Goal: Transaction & Acquisition: Purchase product/service

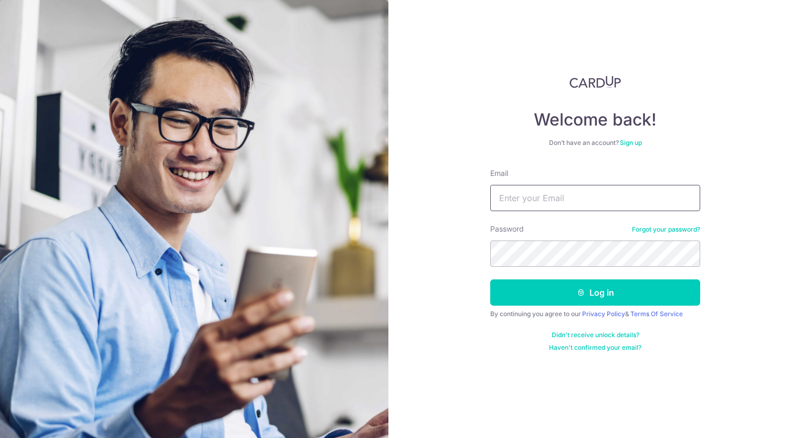
type input "[EMAIL_ADDRESS][DOMAIN_NAME]"
click at [599, 302] on button "Log in" at bounding box center [595, 292] width 210 height 26
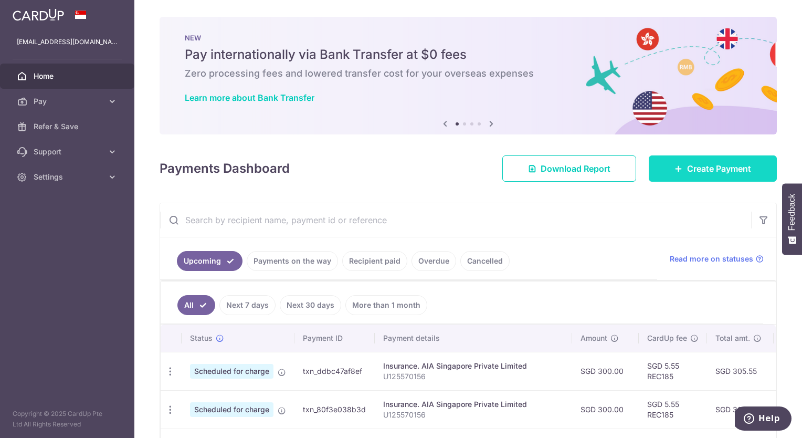
click at [702, 173] on span "Create Payment" at bounding box center [719, 168] width 64 height 13
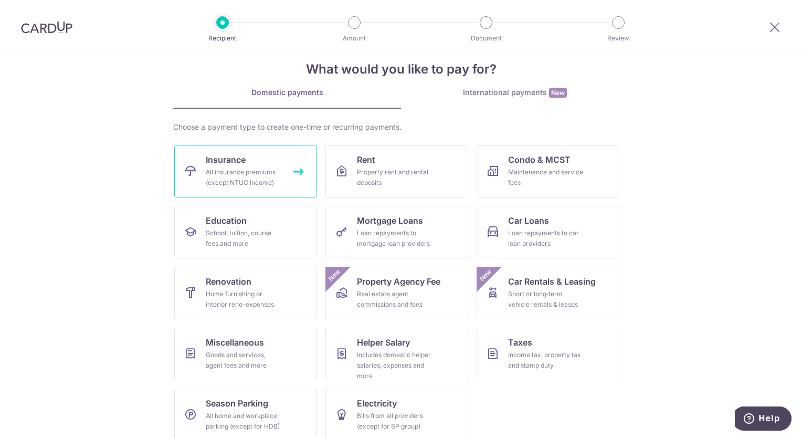
scroll to position [31, 0]
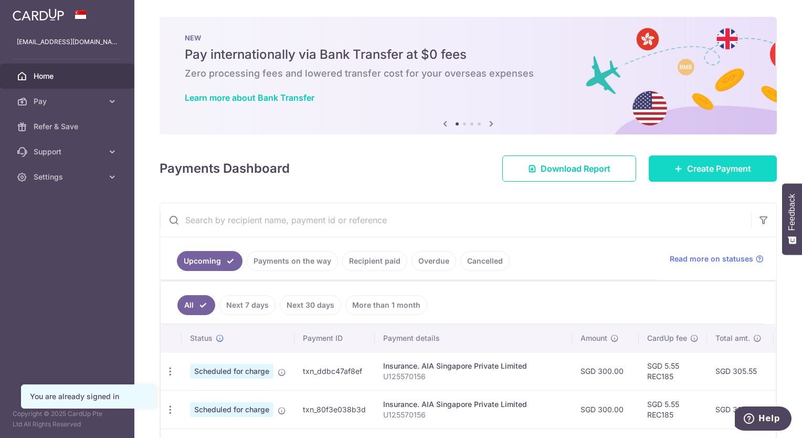
click at [712, 176] on link "Create Payment" at bounding box center [713, 168] width 128 height 26
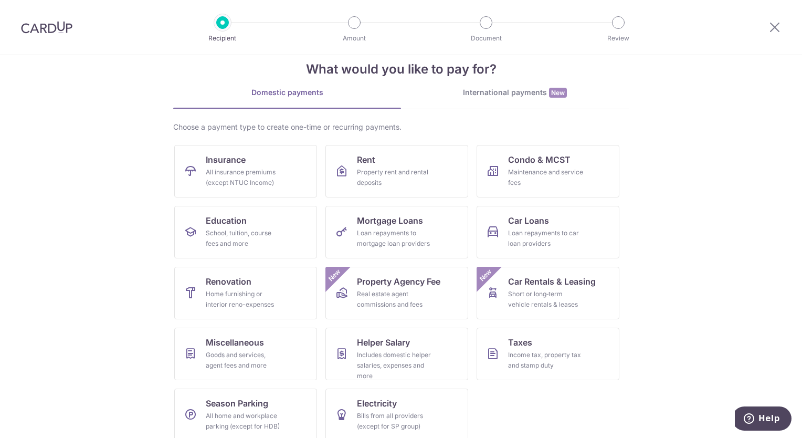
scroll to position [31, 0]
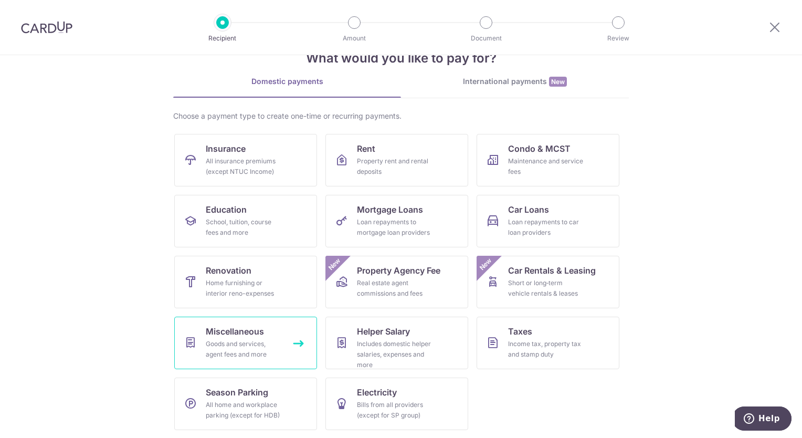
click at [278, 347] on div "Goods and services, agent fees and more" at bounding box center [244, 348] width 76 height 21
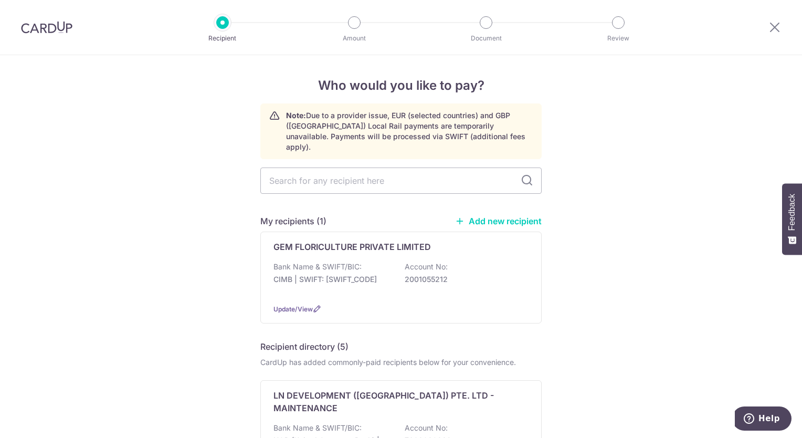
click at [364, 240] on p "GEM FLORICULTURE PRIVATE LIMITED" at bounding box center [351, 246] width 157 height 13
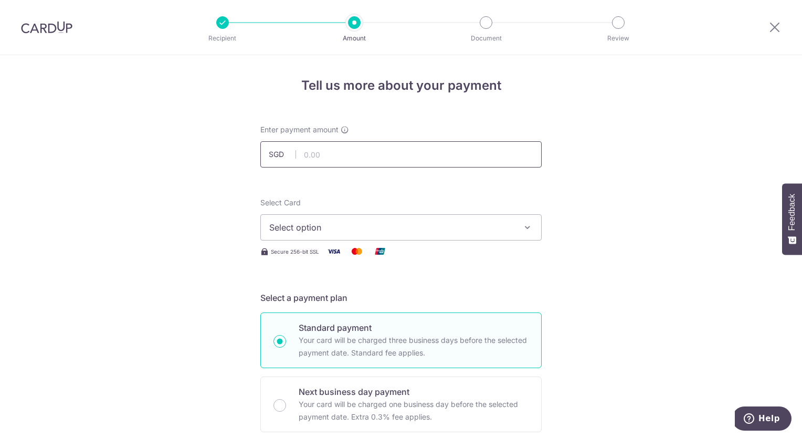
click at [320, 150] on input "text" at bounding box center [400, 154] width 281 height 26
type input "720.00"
click at [489, 221] on span "Select option" at bounding box center [391, 227] width 245 height 13
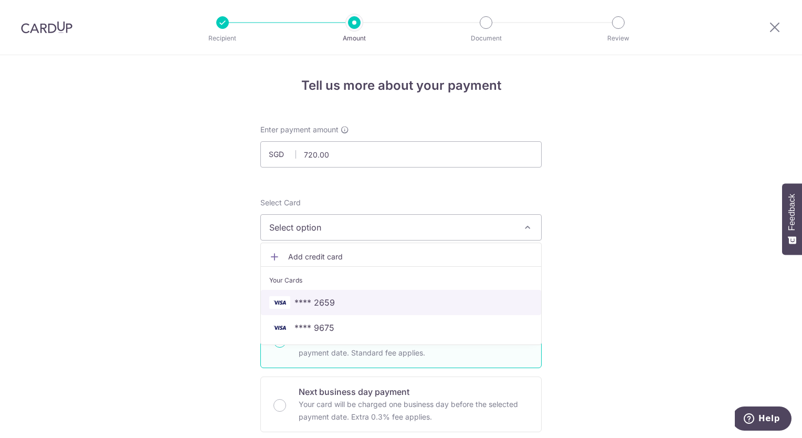
click at [444, 305] on span "**** 2659" at bounding box center [400, 302] width 263 height 13
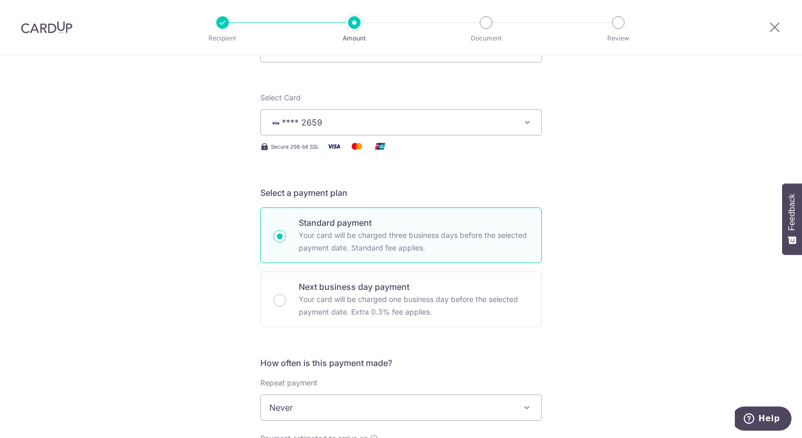
scroll to position [210, 0]
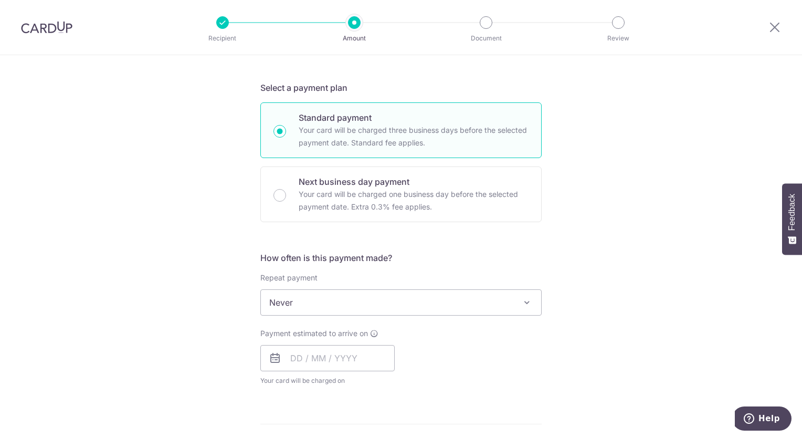
click at [365, 303] on span "Never" at bounding box center [401, 302] width 280 height 25
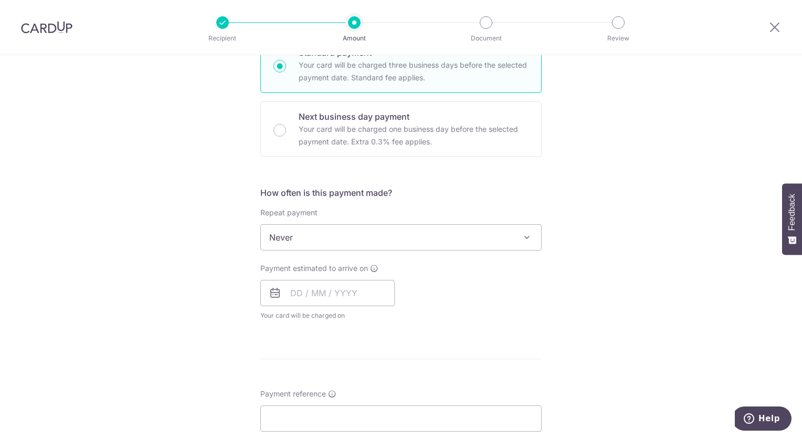
scroll to position [315, 0]
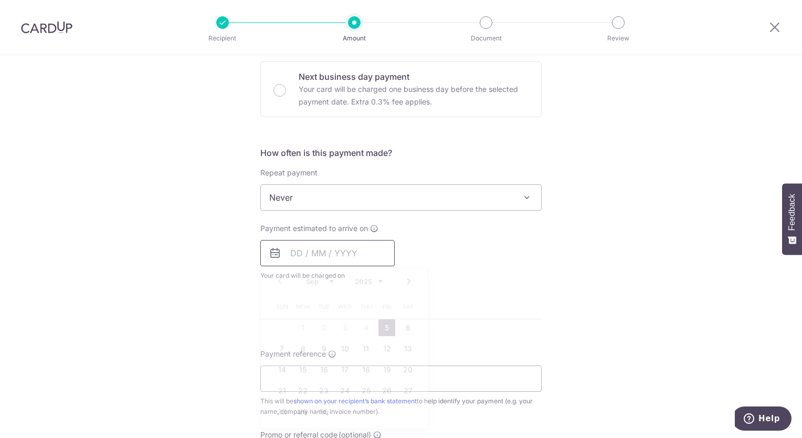
click at [285, 257] on input "text" at bounding box center [327, 253] width 134 height 26
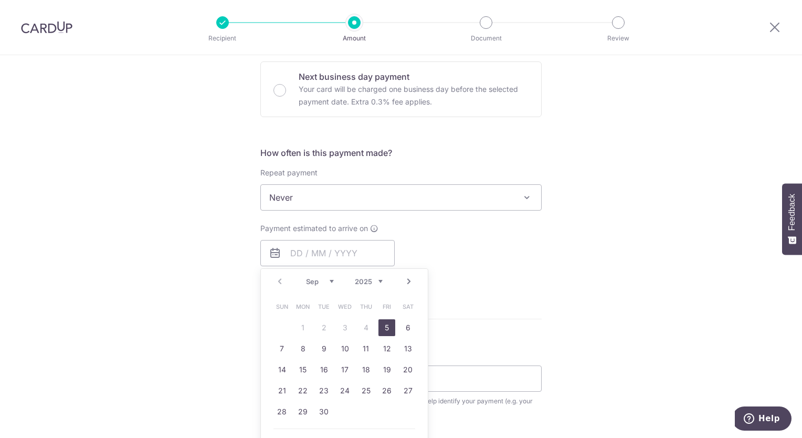
click at [389, 326] on link "5" at bounding box center [386, 327] width 17 height 17
type input "[DATE]"
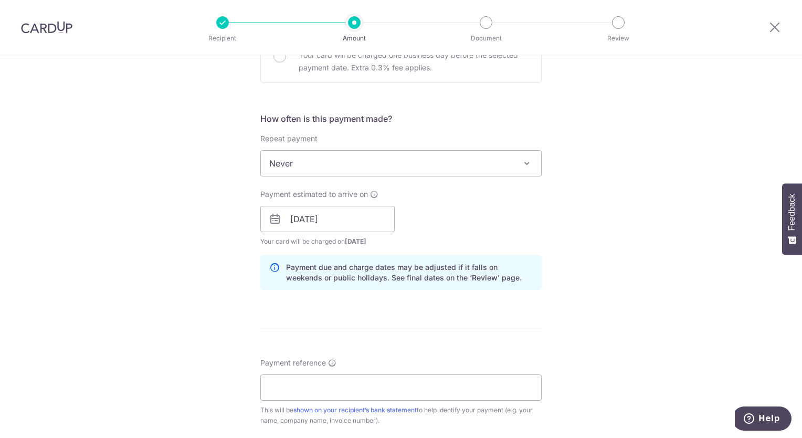
scroll to position [367, 0]
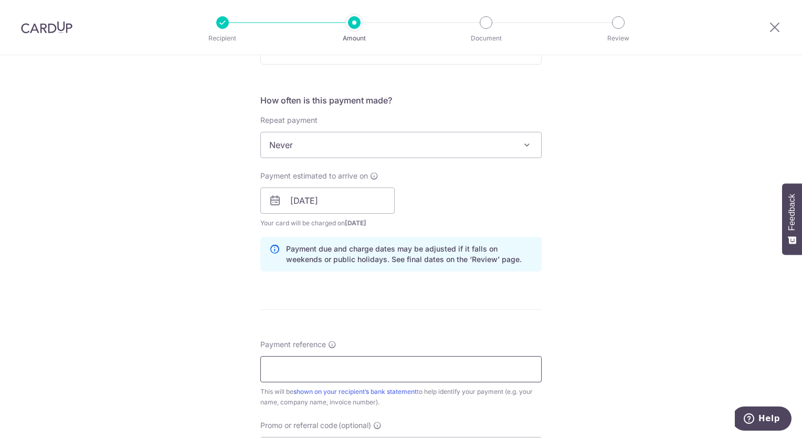
click at [368, 372] on input "Payment reference" at bounding box center [400, 369] width 281 height 26
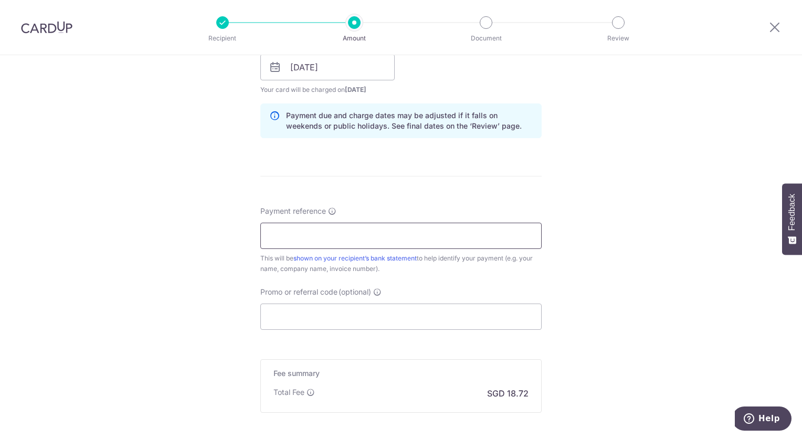
scroll to position [525, 0]
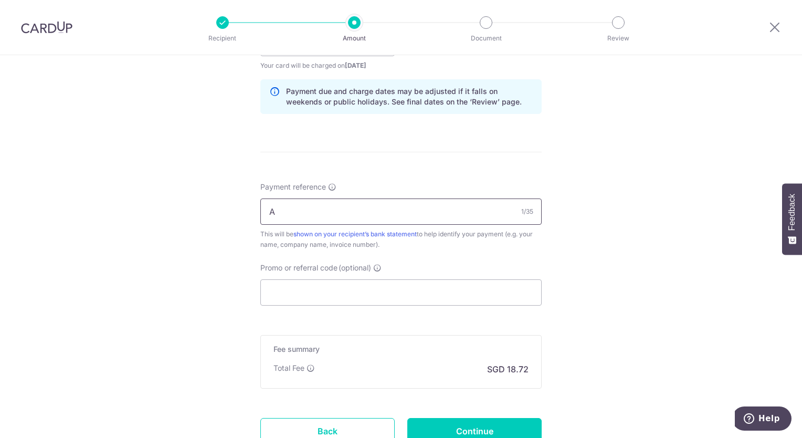
type input "A"
click at [330, 285] on input "Promo or referral code (optional)" at bounding box center [400, 292] width 281 height 26
paste input "OFF225"
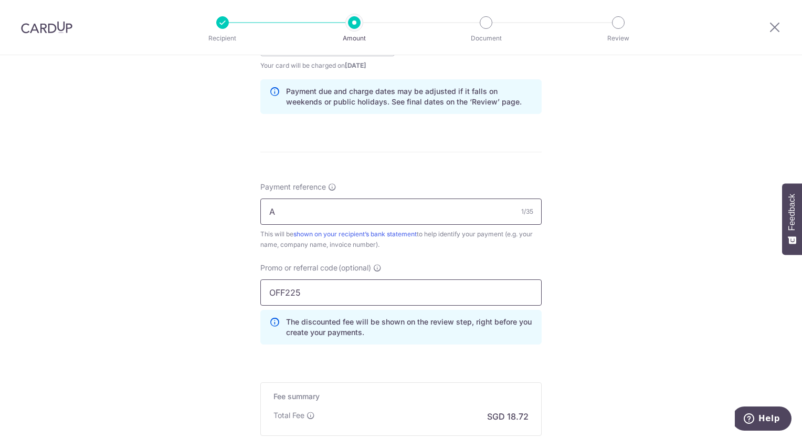
type input "OFF225"
click at [330, 198] on input "A" at bounding box center [400, 211] width 281 height 26
drag, startPoint x: 302, startPoint y: 206, endPoint x: -2, endPoint y: 121, distance: 316.0
click at [0, 121] on html "Recipient Amount Document Review Tell us more about your payment Enter payment …" at bounding box center [401, 219] width 802 height 438
paste input "ISHA AND ARIF 270925 WEDDING"
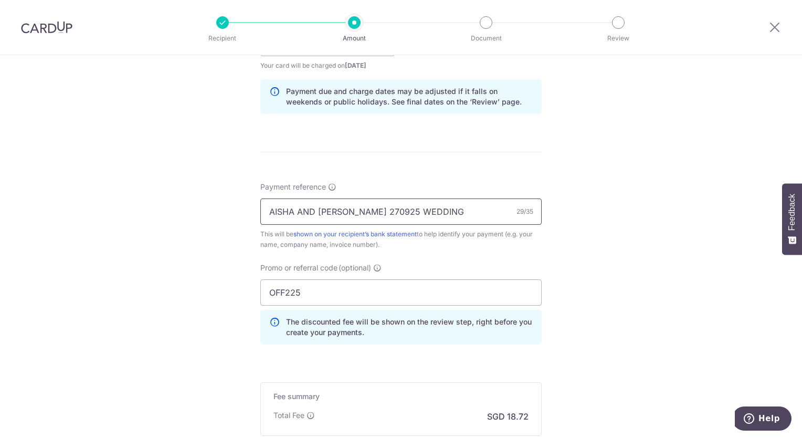
type input "AISHA AND [PERSON_NAME] 270925 WEDDING"
drag, startPoint x: 586, startPoint y: 239, endPoint x: 570, endPoint y: 245, distance: 16.8
click at [586, 239] on div "Tell us more about your payment Enter payment amount SGD 720.00 720.00 Select C…" at bounding box center [401, 50] width 802 height 1040
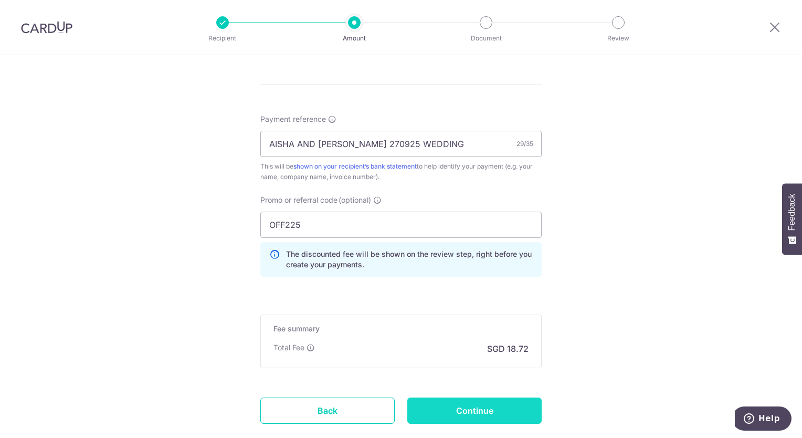
scroll to position [655, 0]
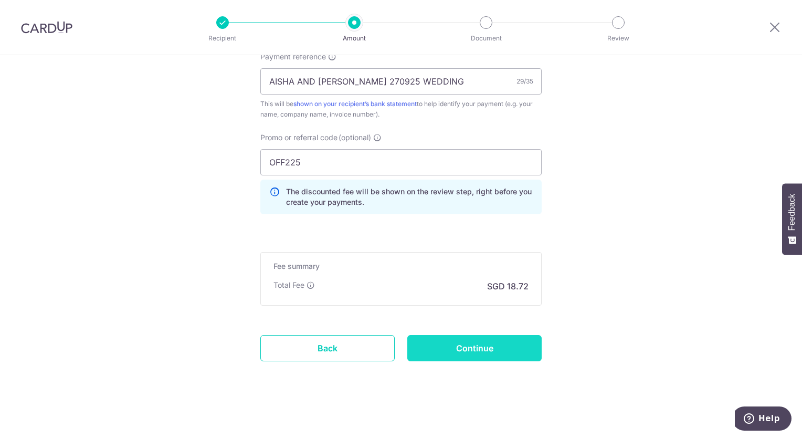
click at [505, 339] on input "Continue" at bounding box center [474, 348] width 134 height 26
type input "Create Schedule"
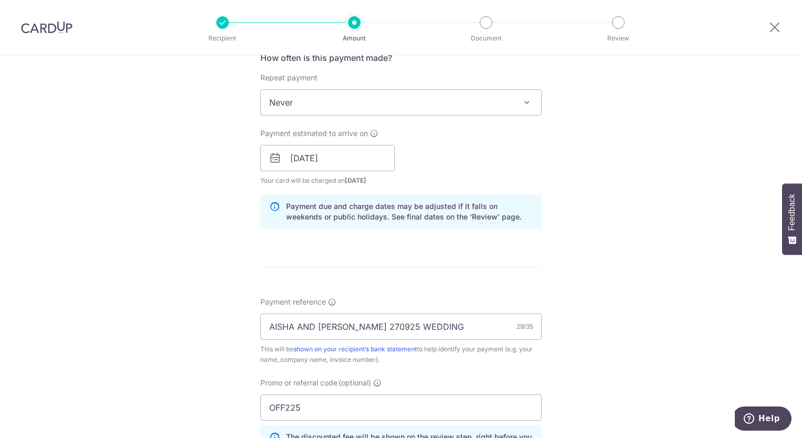
scroll to position [393, 0]
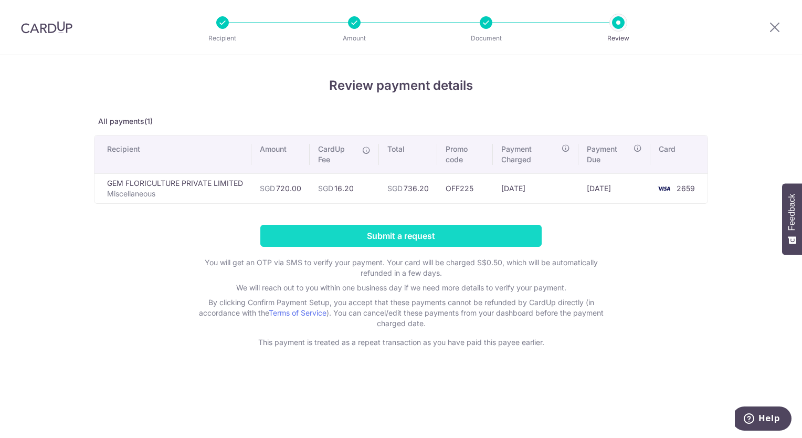
click at [460, 236] on input "Submit a request" at bounding box center [400, 236] width 281 height 22
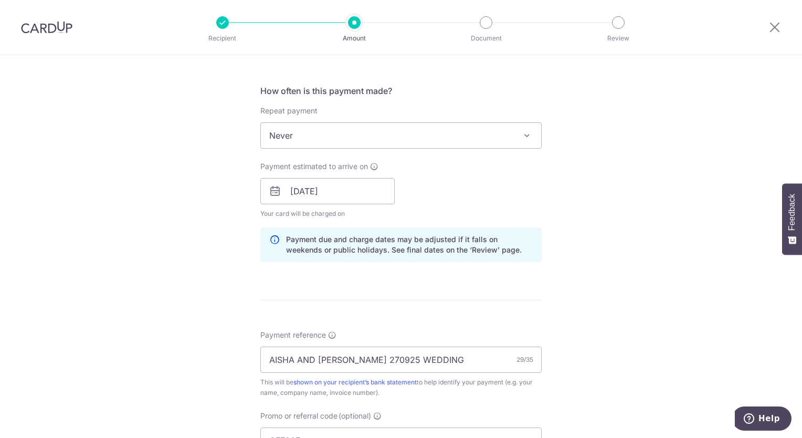
scroll to position [682, 0]
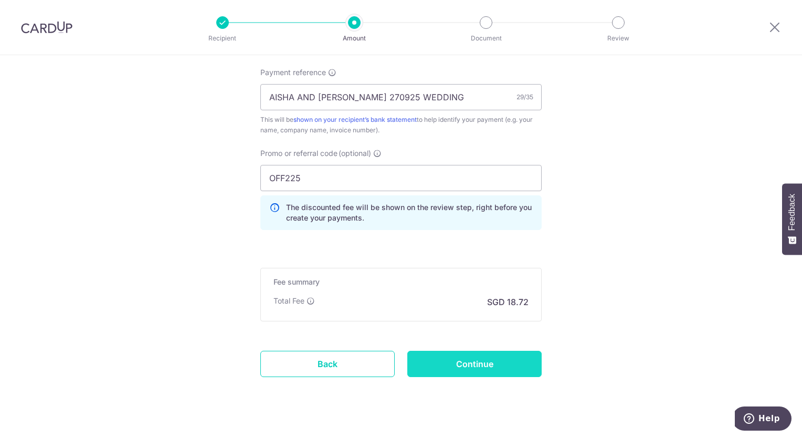
click at [470, 363] on input "Continue" at bounding box center [474, 364] width 134 height 26
type input "Update Schedule"
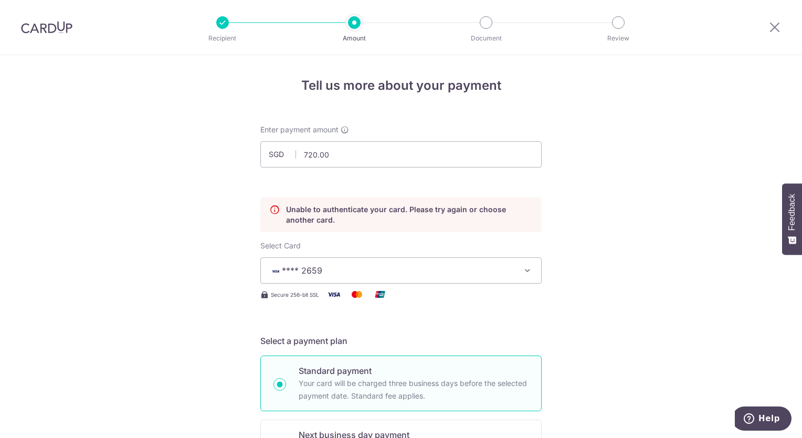
scroll to position [52, 0]
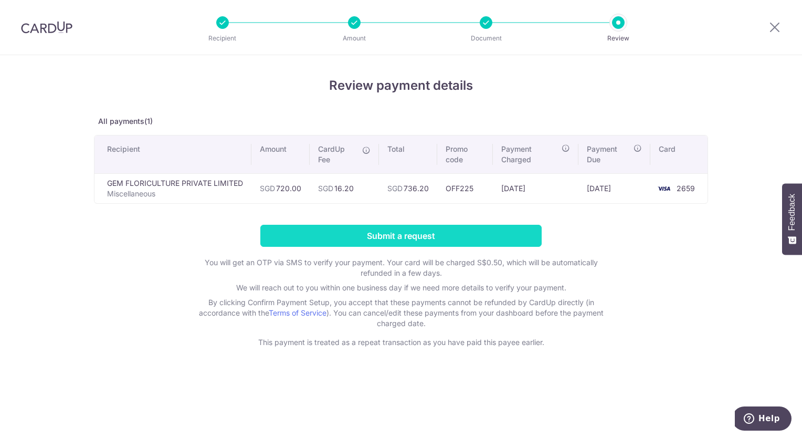
click at [406, 236] on input "Submit a request" at bounding box center [400, 236] width 281 height 22
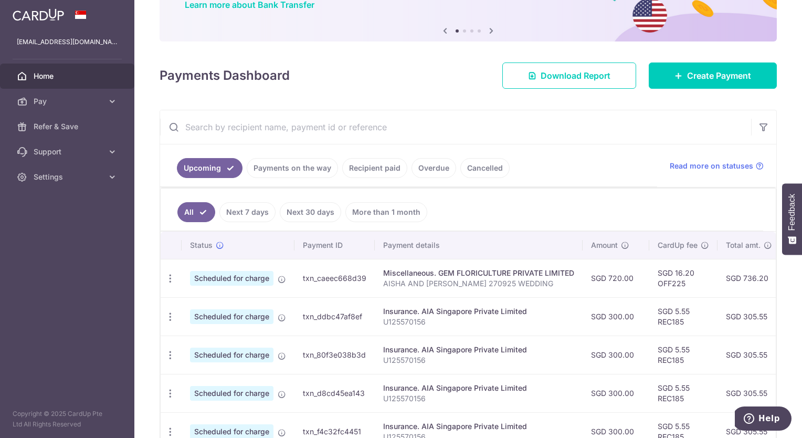
scroll to position [210, 0]
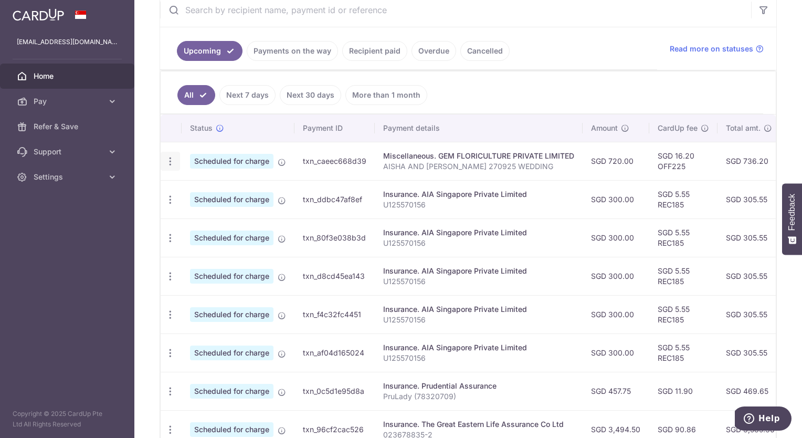
click at [166, 160] on icon "button" at bounding box center [170, 161] width 11 height 11
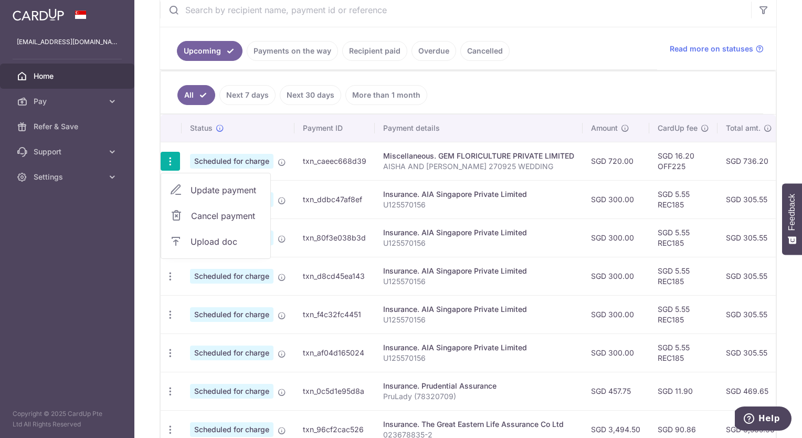
click at [235, 184] on span "Update payment" at bounding box center [225, 190] width 71 height 13
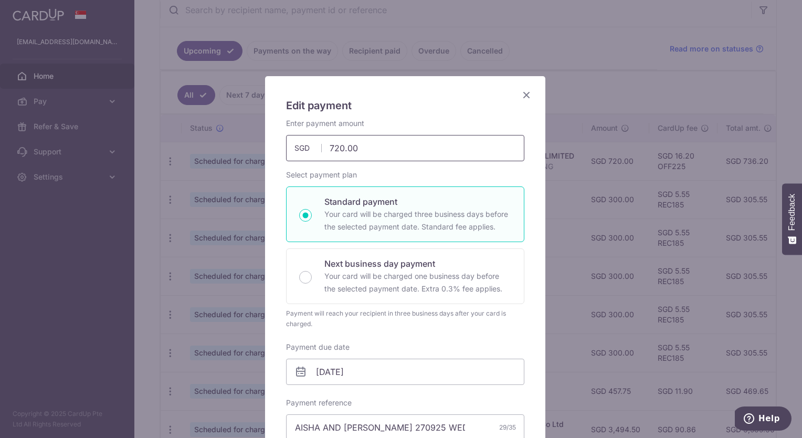
click at [520, 93] on icon "Close" at bounding box center [526, 94] width 13 height 13
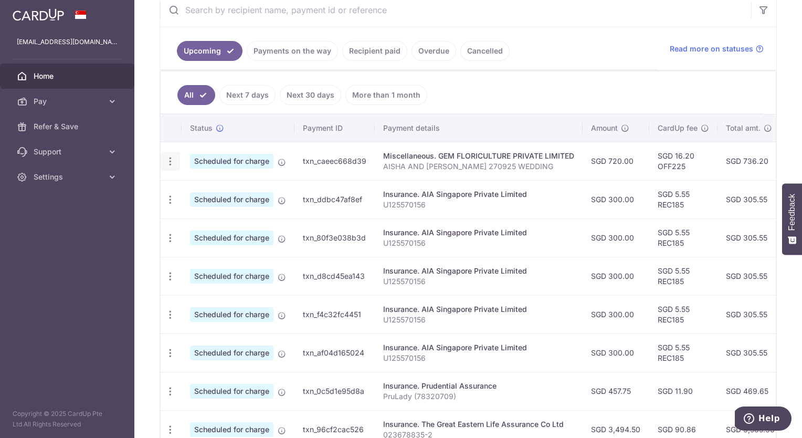
click at [173, 162] on icon "button" at bounding box center [170, 161] width 11 height 11
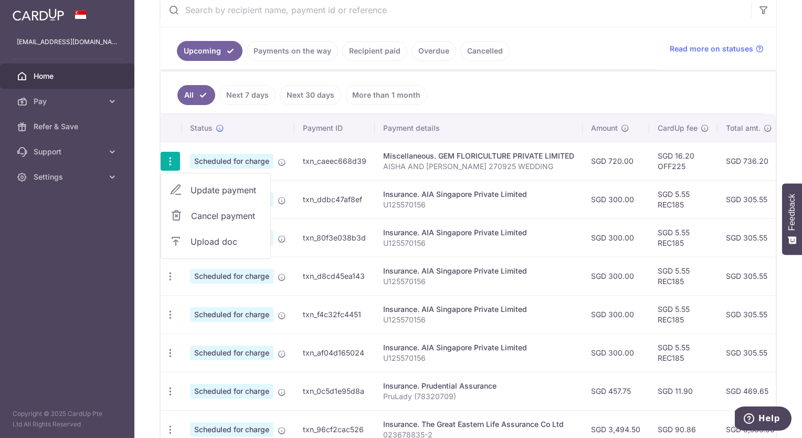
click at [193, 238] on span "Upload doc" at bounding box center [225, 241] width 71 height 13
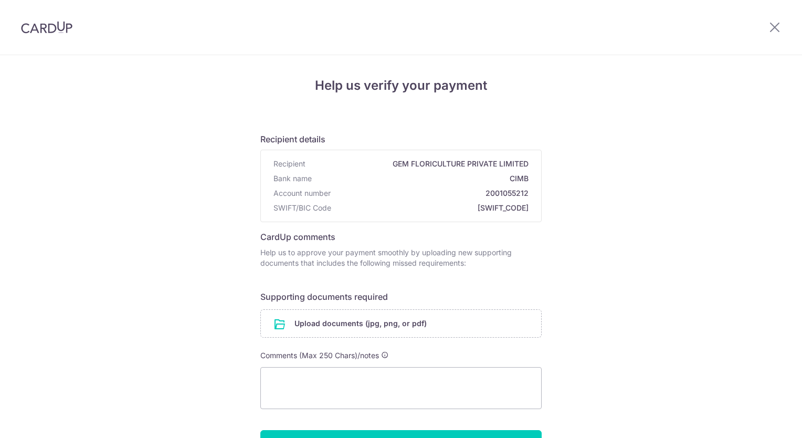
scroll to position [92, 0]
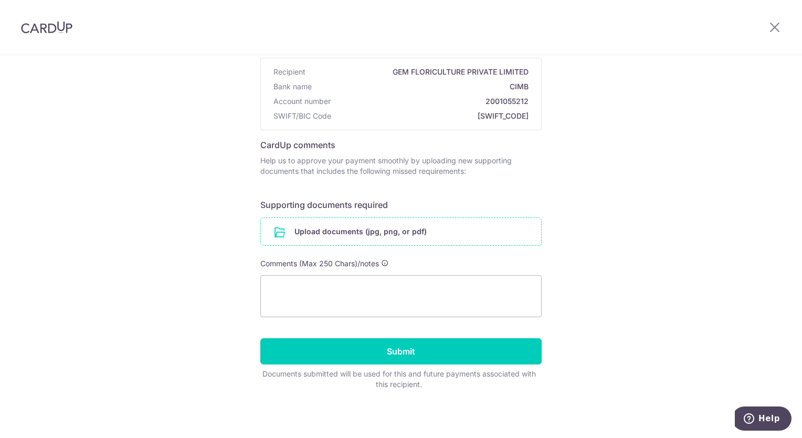
click at [404, 227] on input "file" at bounding box center [401, 231] width 280 height 27
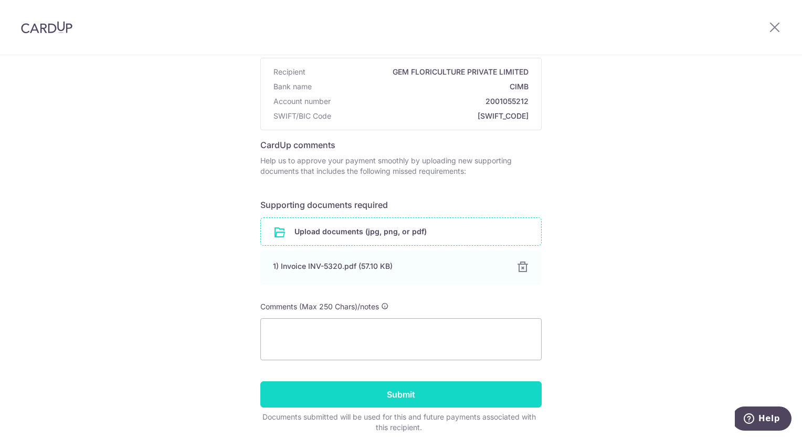
click at [438, 381] on input "Submit" at bounding box center [400, 394] width 281 height 26
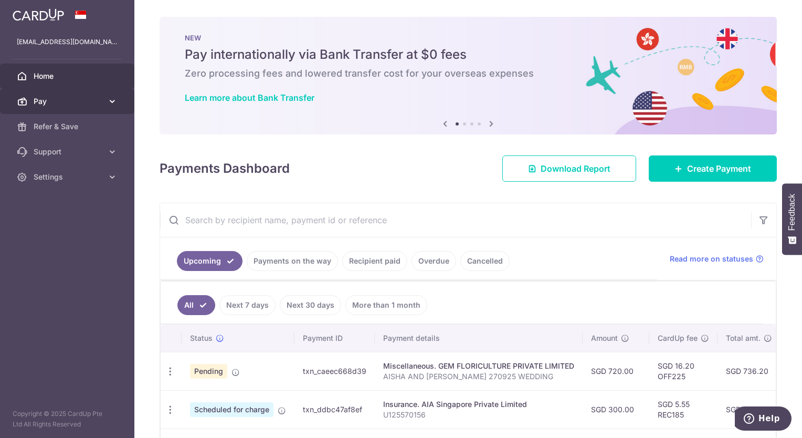
click at [34, 95] on link "Pay" at bounding box center [67, 101] width 134 height 25
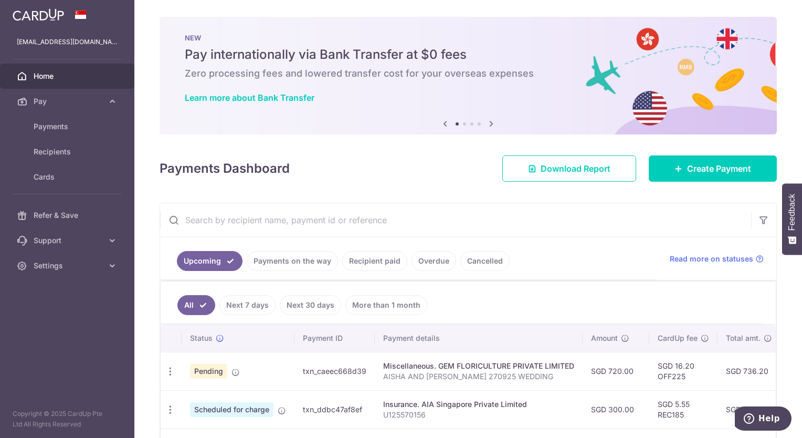
click at [58, 75] on span "Home" at bounding box center [68, 76] width 69 height 10
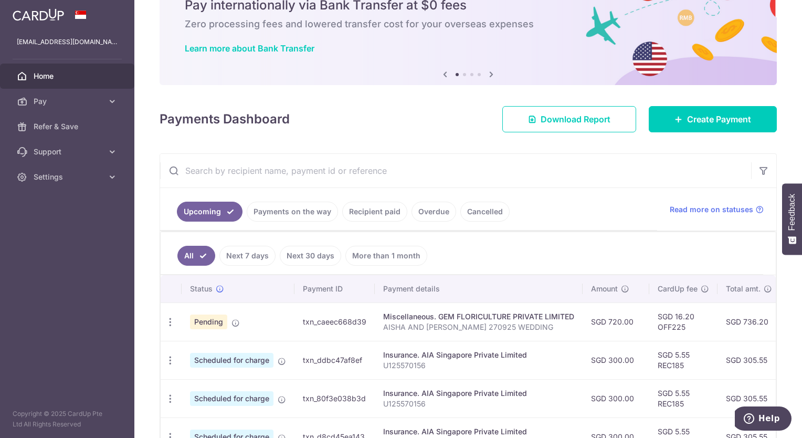
scroll to position [105, 0]
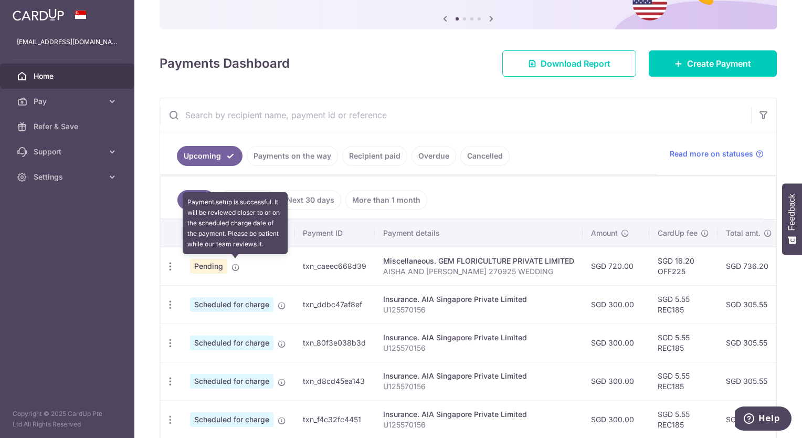
click at [239, 264] on icon at bounding box center [235, 267] width 8 height 8
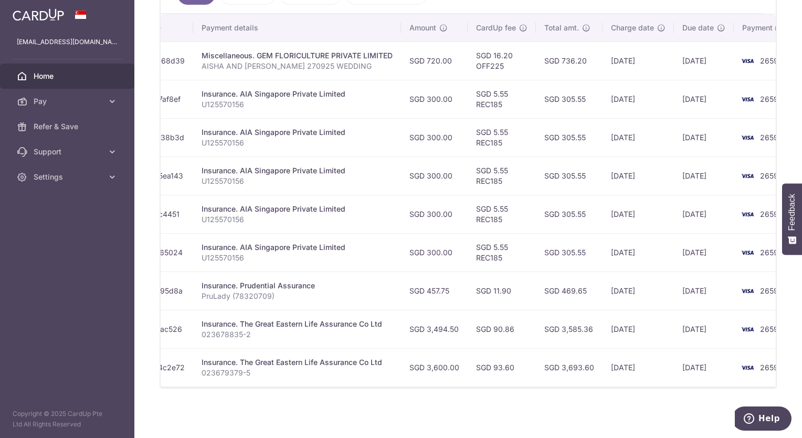
scroll to position [0, 218]
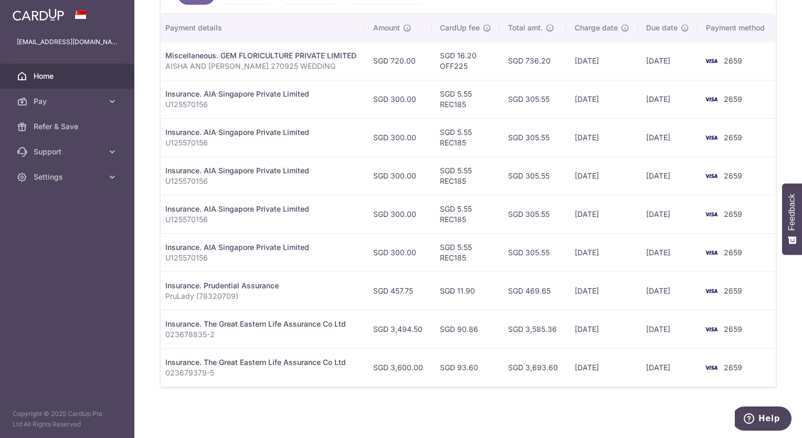
drag, startPoint x: 527, startPoint y: 404, endPoint x: 514, endPoint y: 400, distance: 13.8
click at [527, 404] on div "× Pause Schedule Pause all future payments in this series Pause just this one p…" at bounding box center [467, 219] width 667 height 438
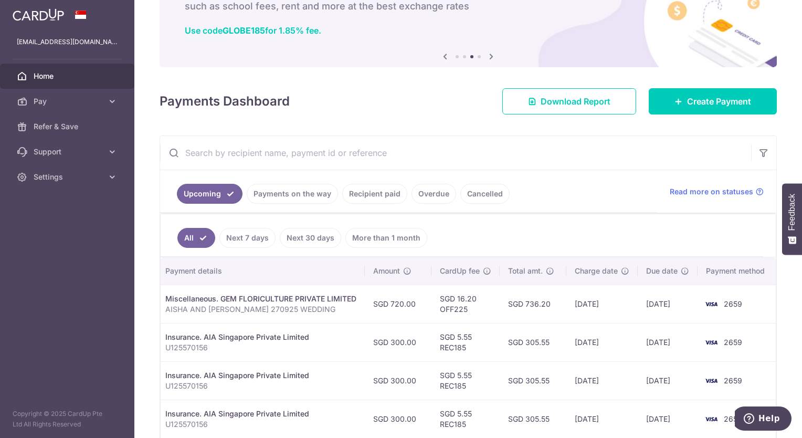
scroll to position [0, 0]
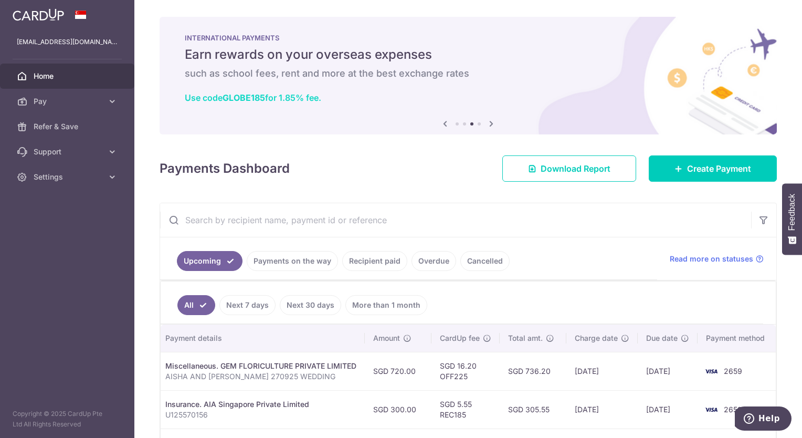
click at [273, 96] on link "Use code GLOBE185 for 1.85% fee." at bounding box center [253, 97] width 136 height 10
click at [71, 108] on link "Pay" at bounding box center [67, 101] width 134 height 25
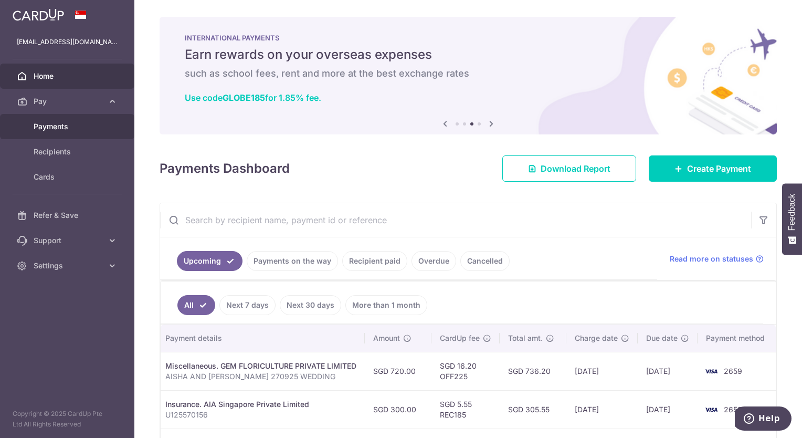
click at [66, 127] on span "Payments" at bounding box center [68, 126] width 69 height 10
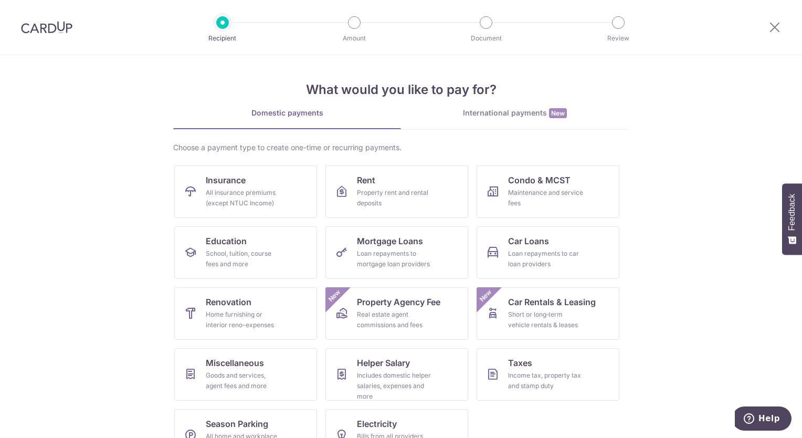
click at [29, 26] on img at bounding box center [46, 27] width 51 height 13
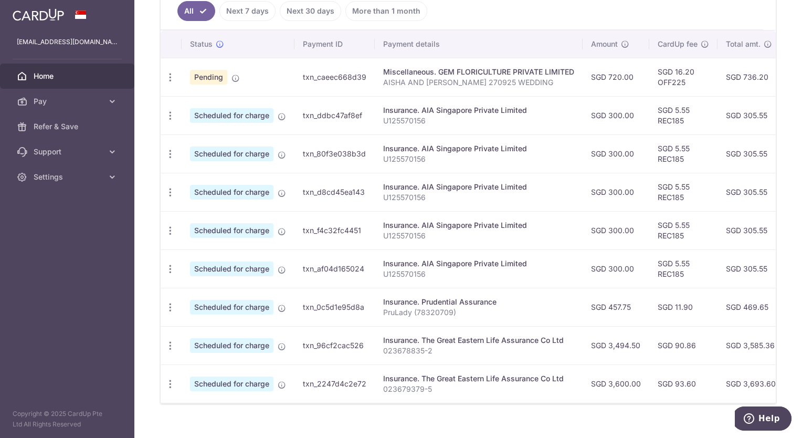
scroll to position [300, 0]
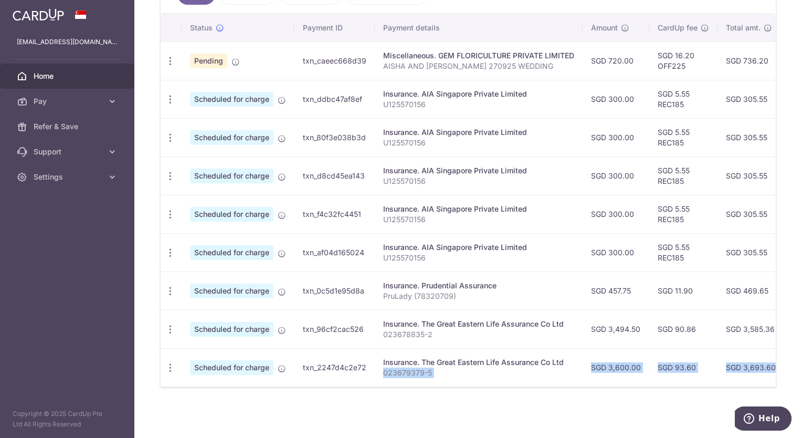
drag, startPoint x: 451, startPoint y: 379, endPoint x: 494, endPoint y: 387, distance: 43.3
click at [494, 387] on div "All Next 7 days Next 30 days More than 1 month Status Payment ID Payment detail…" at bounding box center [468, 179] width 616 height 418
drag, startPoint x: 494, startPoint y: 387, endPoint x: 318, endPoint y: 387, distance: 175.8
click at [318, 387] on div at bounding box center [468, 386] width 615 height 1
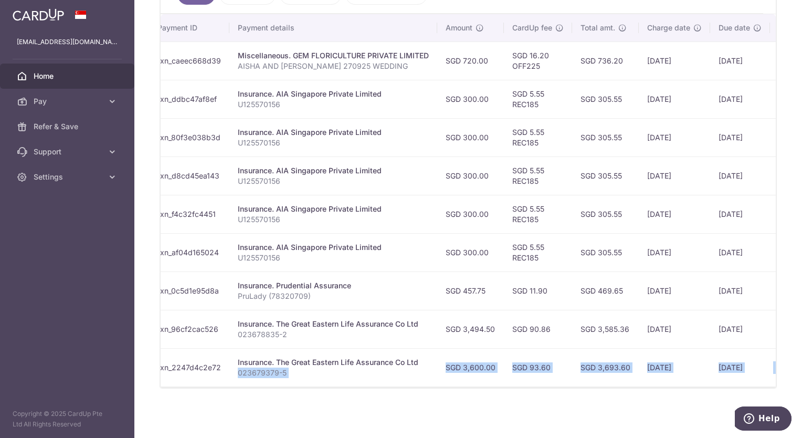
scroll to position [0, 218]
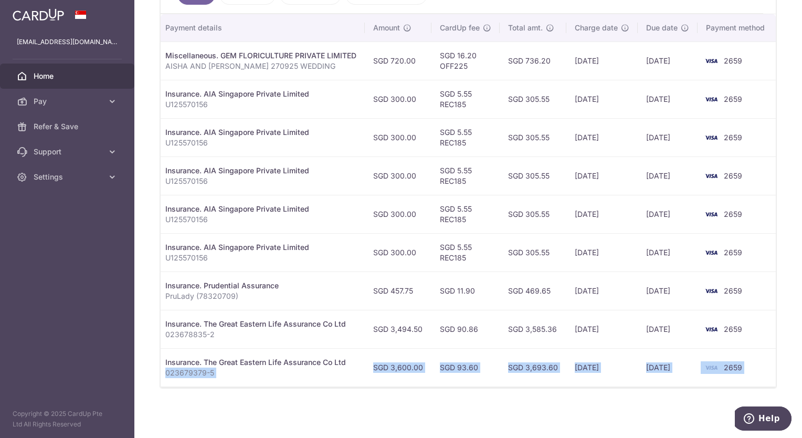
click at [509, 417] on div "× Pause Schedule Pause all future payments in this series Pause just this one p…" at bounding box center [467, 219] width 667 height 438
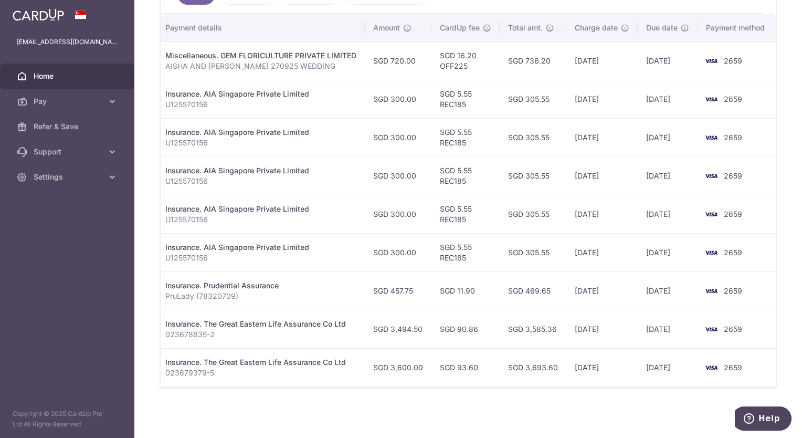
click at [758, 251] on td "2659" at bounding box center [737, 252] width 80 height 38
drag, startPoint x: 588, startPoint y: 387, endPoint x: 552, endPoint y: 387, distance: 36.2
click at [557, 388] on div "Upcoming Payments on the way Recipient paid Overdue Cancelled Read more on stat…" at bounding box center [468, 140] width 617 height 496
drag, startPoint x: 547, startPoint y: 387, endPoint x: 410, endPoint y: 381, distance: 137.1
click at [426, 385] on div "Status Payment ID Payment details Amount CardUp fee Total amt. Charge date Due …" at bounding box center [468, 200] width 615 height 373
